Goal: Task Accomplishment & Management: Use online tool/utility

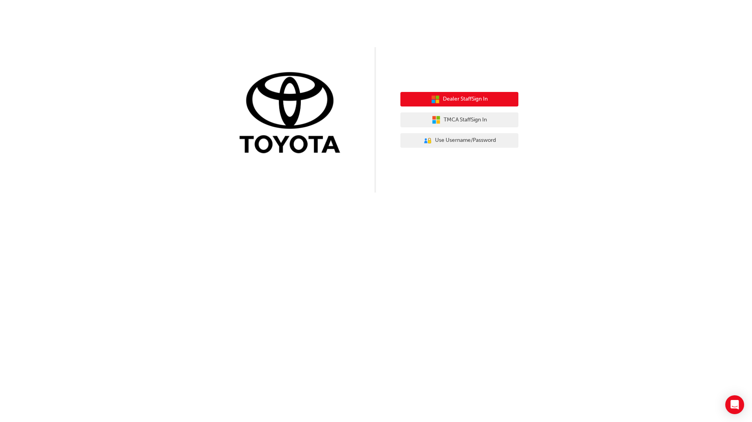
click at [464, 92] on button "Dealer Staff Sign In" at bounding box center [459, 99] width 118 height 15
